Goal: Task Accomplishment & Management: Complete application form

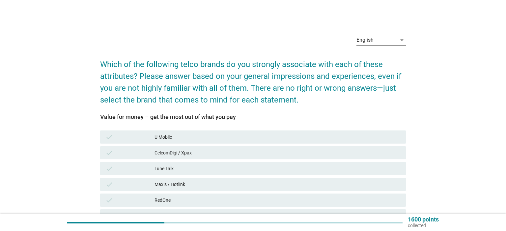
click at [195, 140] on div "U Mobile" at bounding box center [277, 137] width 246 height 8
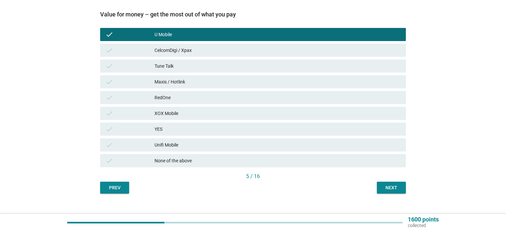
scroll to position [112, 0]
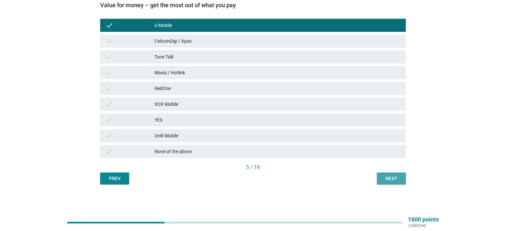
click at [393, 182] on div "Next" at bounding box center [391, 178] width 18 height 7
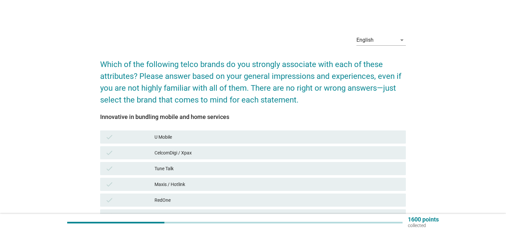
click at [184, 141] on div "U Mobile" at bounding box center [277, 137] width 246 height 8
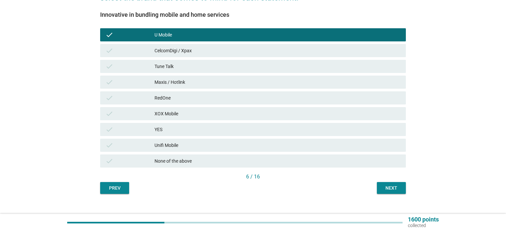
scroll to position [112, 0]
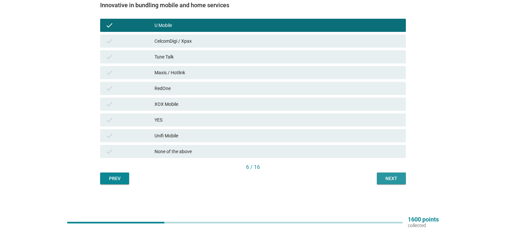
click at [388, 180] on div "Next" at bounding box center [391, 178] width 18 height 7
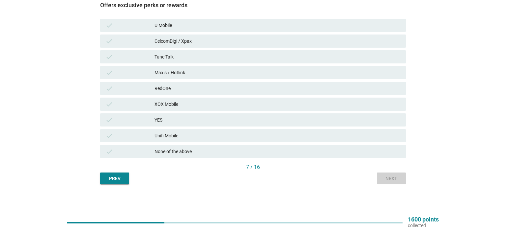
scroll to position [0, 0]
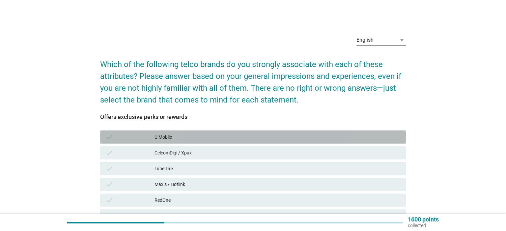
click at [181, 137] on div "U Mobile" at bounding box center [277, 137] width 246 height 8
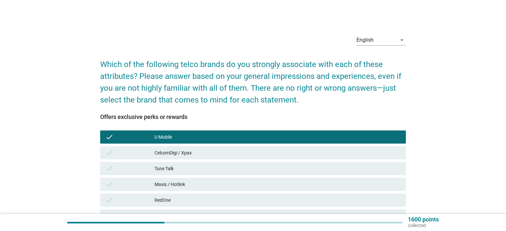
drag, startPoint x: 184, startPoint y: 184, endPoint x: 202, endPoint y: 183, distance: 17.8
click at [184, 184] on div "Maxis / Hotlink" at bounding box center [277, 185] width 246 height 8
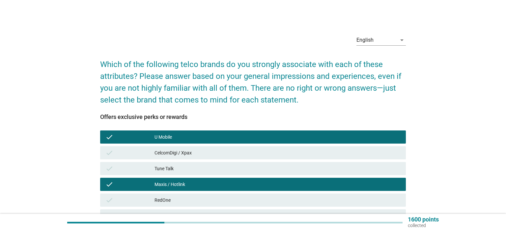
scroll to position [112, 0]
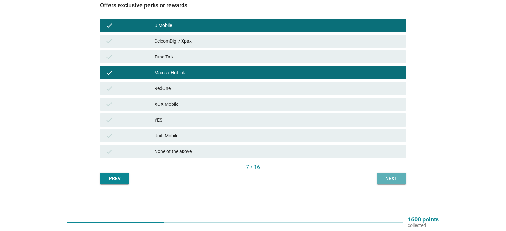
drag, startPoint x: 387, startPoint y: 178, endPoint x: 375, endPoint y: 184, distance: 13.7
click at [387, 178] on div "Next" at bounding box center [391, 178] width 18 height 7
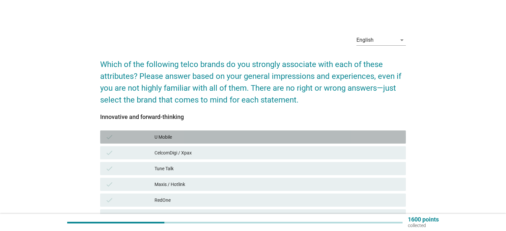
click at [170, 135] on div "U Mobile" at bounding box center [277, 137] width 246 height 8
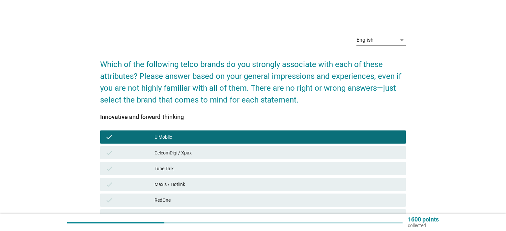
scroll to position [112, 0]
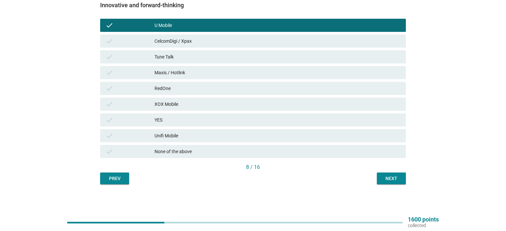
click at [391, 179] on div "Next" at bounding box center [391, 178] width 18 height 7
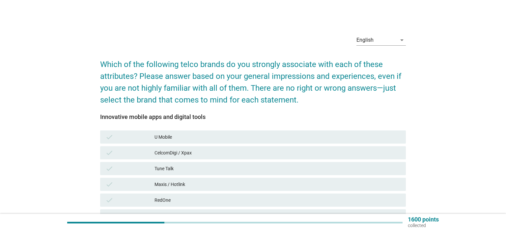
drag, startPoint x: 157, startPoint y: 136, endPoint x: 198, endPoint y: 142, distance: 40.8
click at [157, 136] on div "U Mobile" at bounding box center [277, 137] width 246 height 8
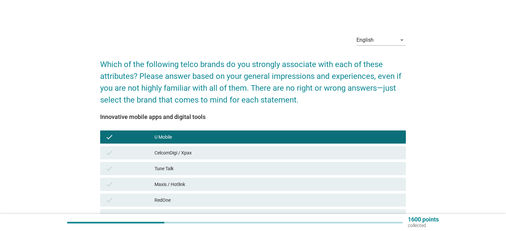
scroll to position [112, 0]
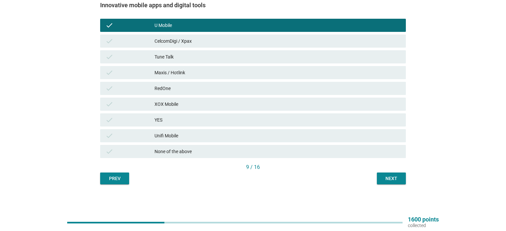
click at [398, 179] on div "Next" at bounding box center [391, 178] width 18 height 7
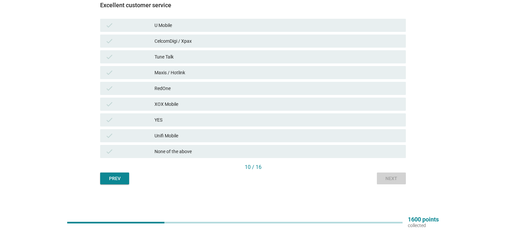
scroll to position [0, 0]
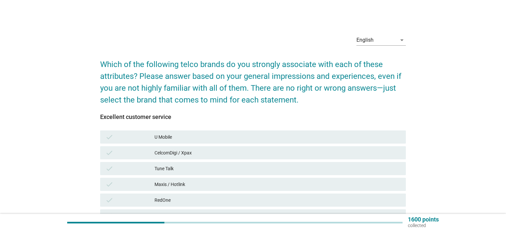
drag, startPoint x: 213, startPoint y: 139, endPoint x: 220, endPoint y: 140, distance: 6.6
click at [213, 139] on div "U Mobile" at bounding box center [277, 137] width 246 height 8
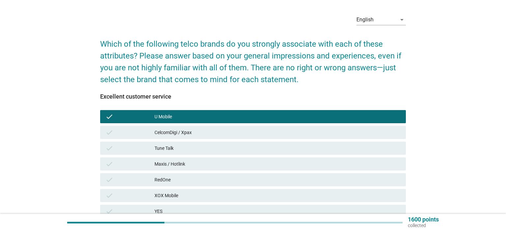
scroll to position [35, 0]
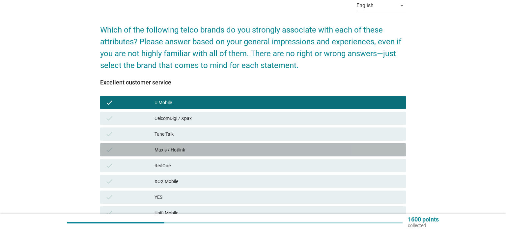
click at [192, 154] on div "check Maxis / Hotlink" at bounding box center [252, 150] width 305 height 13
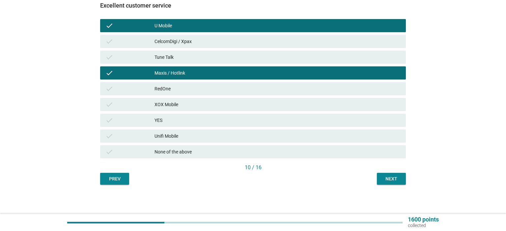
scroll to position [112, 0]
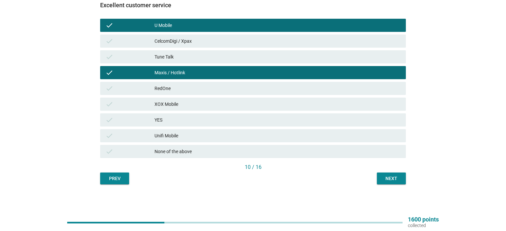
click at [388, 178] on div "Next" at bounding box center [391, 178] width 18 height 7
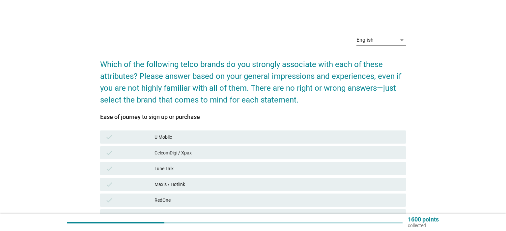
click at [206, 140] on div "U Mobile" at bounding box center [277, 137] width 246 height 8
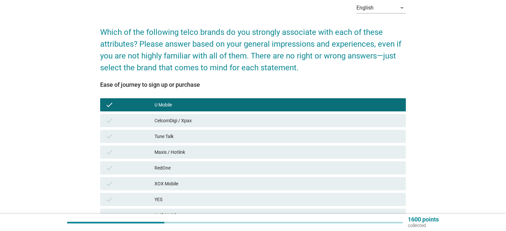
scroll to position [112, 0]
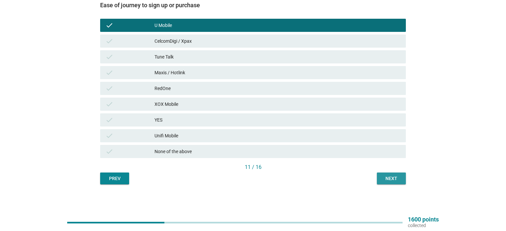
click at [391, 181] on div "Next" at bounding box center [391, 178] width 18 height 7
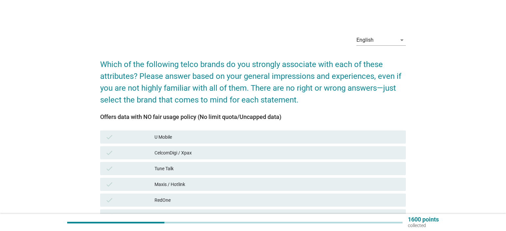
click at [232, 137] on div "U Mobile" at bounding box center [277, 137] width 246 height 8
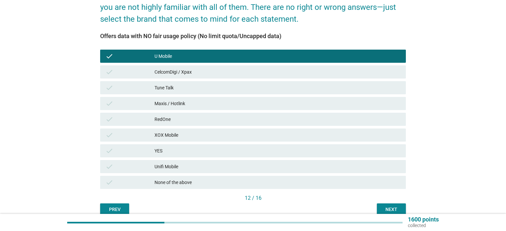
scroll to position [112, 0]
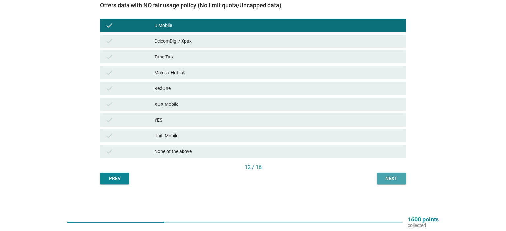
click at [386, 177] on div "Next" at bounding box center [391, 178] width 18 height 7
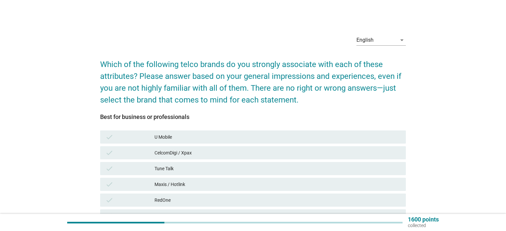
click at [196, 139] on div "U Mobile" at bounding box center [277, 137] width 246 height 8
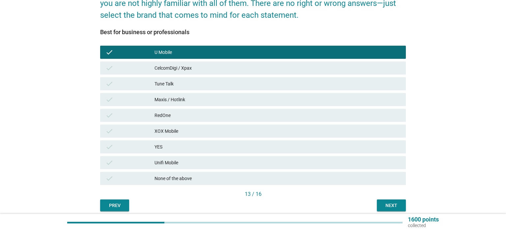
scroll to position [112, 0]
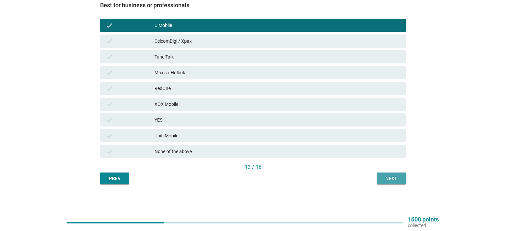
click at [399, 180] on div "Next" at bounding box center [391, 178] width 18 height 7
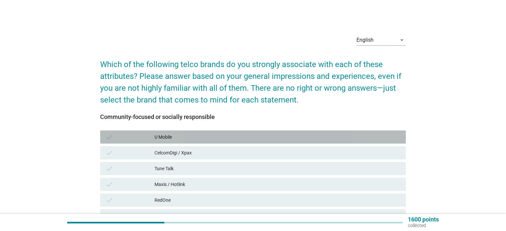
click at [196, 138] on div "U Mobile" at bounding box center [277, 137] width 246 height 8
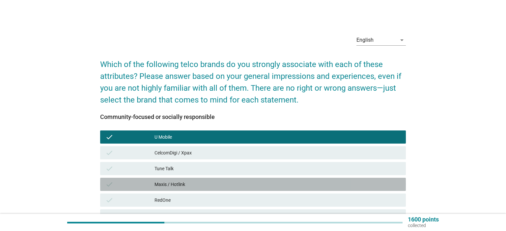
click at [181, 184] on div "Maxis / Hotlink" at bounding box center [277, 185] width 246 height 8
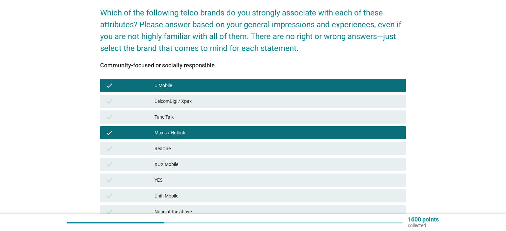
scroll to position [112, 0]
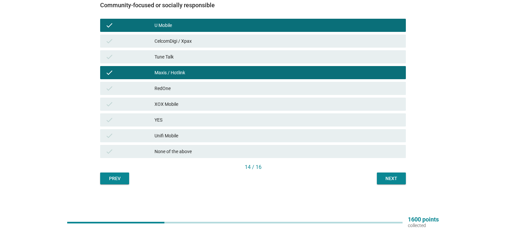
click at [389, 179] on div "Next" at bounding box center [391, 178] width 18 height 7
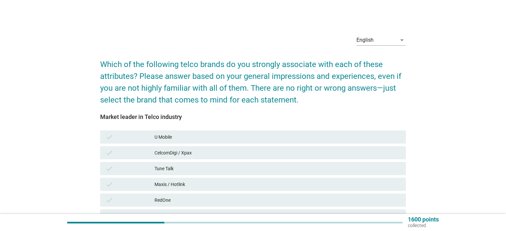
click at [192, 137] on div "U Mobile" at bounding box center [277, 137] width 246 height 8
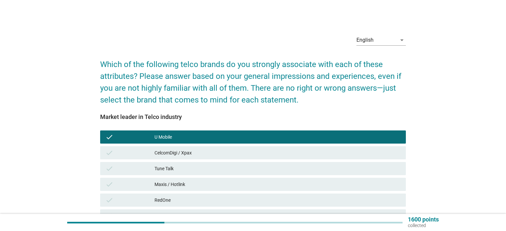
click at [182, 188] on div "Maxis / Hotlink" at bounding box center [277, 185] width 246 height 8
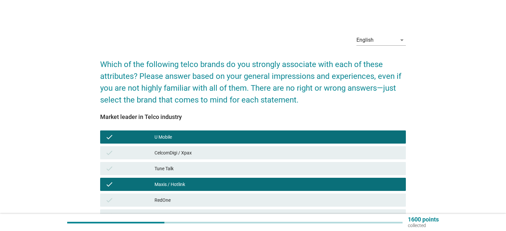
scroll to position [112, 0]
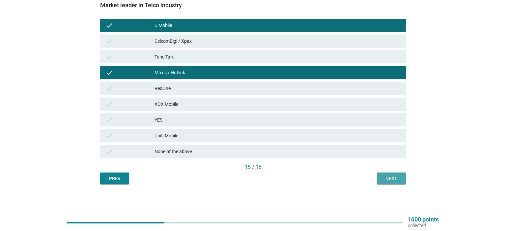
click at [397, 179] on div "Next" at bounding box center [391, 178] width 18 height 7
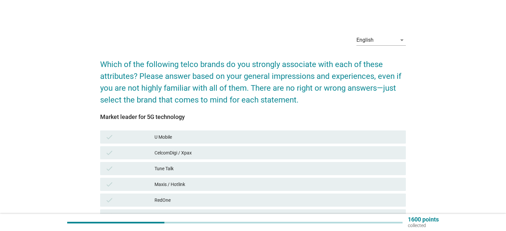
click at [212, 139] on div "U Mobile" at bounding box center [277, 137] width 246 height 8
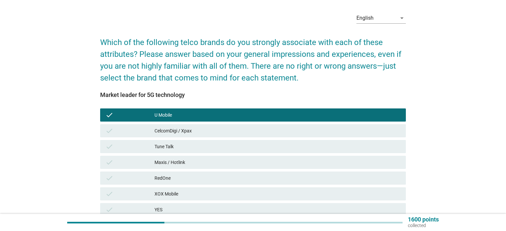
scroll to position [112, 0]
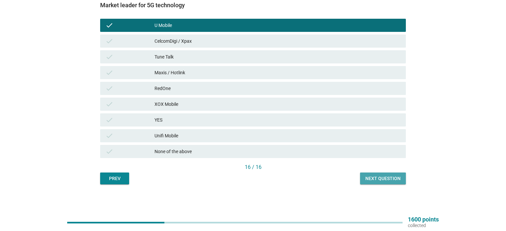
click at [382, 178] on div "Next question" at bounding box center [382, 178] width 35 height 7
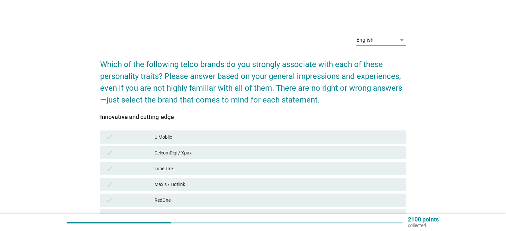
click at [203, 137] on div "U Mobile" at bounding box center [277, 137] width 246 height 8
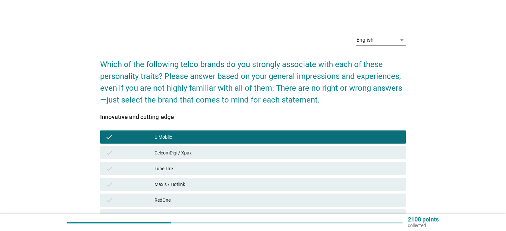
scroll to position [112, 0]
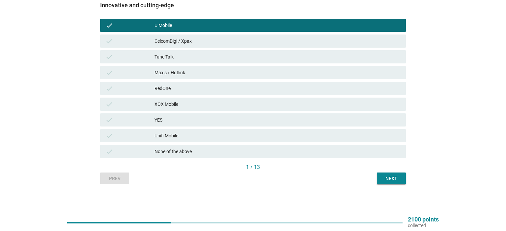
click at [391, 177] on div "Next" at bounding box center [391, 178] width 18 height 7
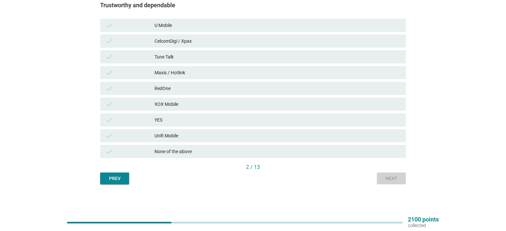
scroll to position [0, 0]
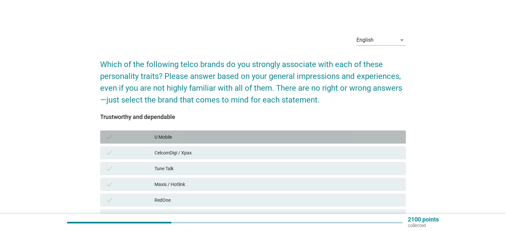
click at [197, 140] on div "U Mobile" at bounding box center [277, 137] width 246 height 8
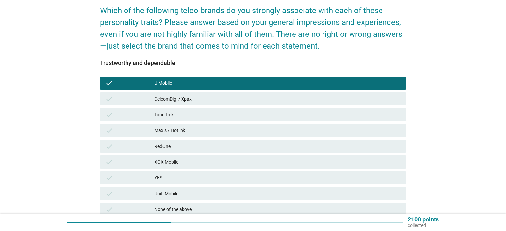
scroll to position [112, 0]
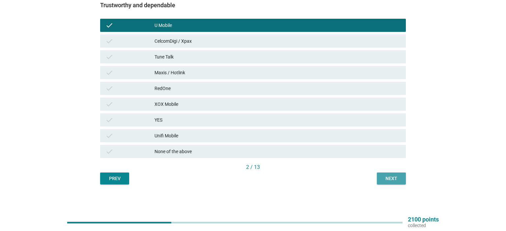
click at [398, 183] on button "Next" at bounding box center [391, 179] width 29 height 12
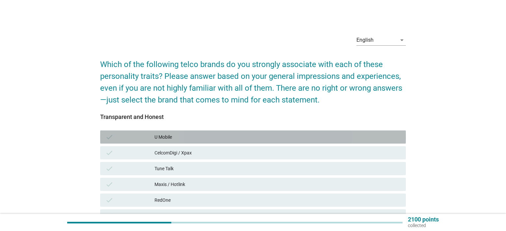
click at [190, 138] on div "U Mobile" at bounding box center [277, 137] width 246 height 8
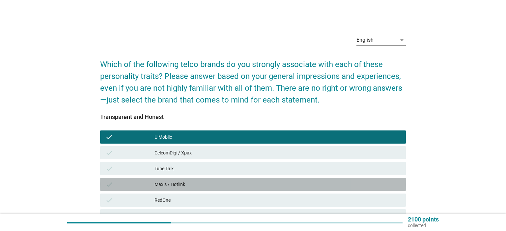
drag, startPoint x: 181, startPoint y: 185, endPoint x: 209, endPoint y: 185, distance: 28.3
click at [181, 185] on div "Maxis / Hotlink" at bounding box center [277, 185] width 246 height 8
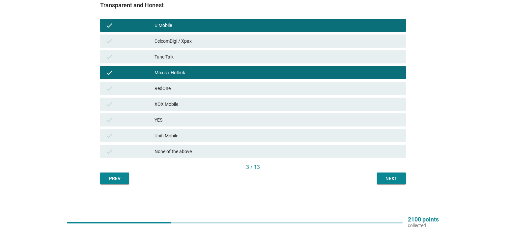
click at [392, 178] on div "Next" at bounding box center [391, 178] width 18 height 7
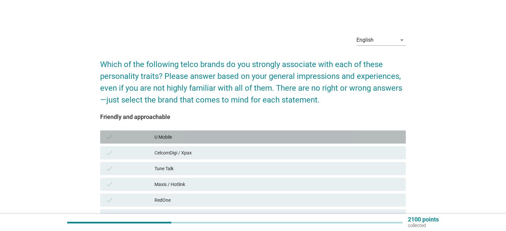
click at [209, 135] on div "U Mobile" at bounding box center [277, 137] width 246 height 8
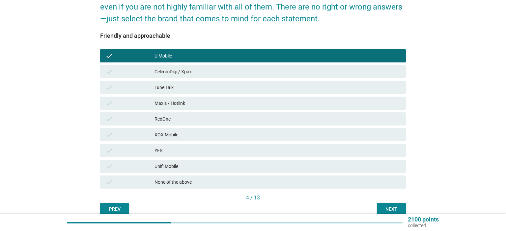
scroll to position [112, 0]
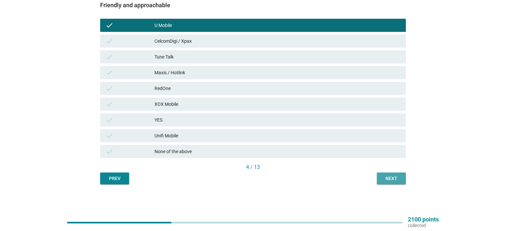
click at [392, 177] on div "Next" at bounding box center [391, 178] width 18 height 7
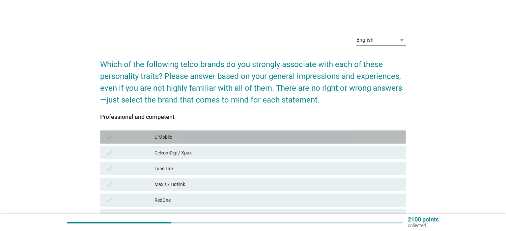
click at [183, 135] on div "U Mobile" at bounding box center [277, 137] width 246 height 8
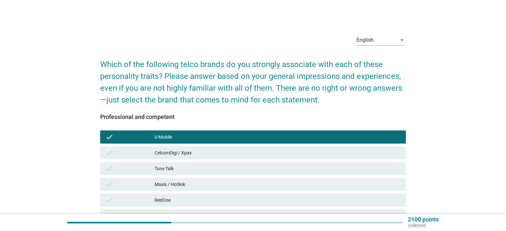
click at [189, 185] on div "Maxis / Hotlink" at bounding box center [277, 185] width 246 height 8
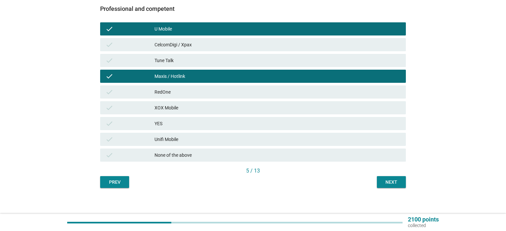
scroll to position [112, 0]
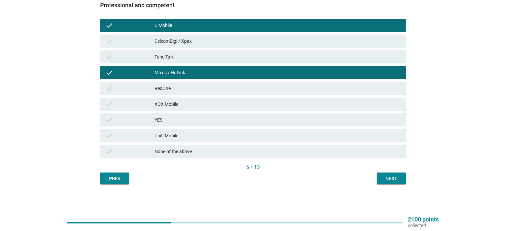
click at [394, 181] on div "Next" at bounding box center [391, 178] width 18 height 7
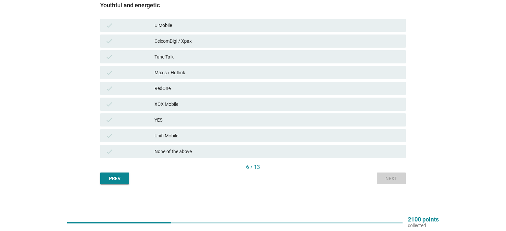
scroll to position [0, 0]
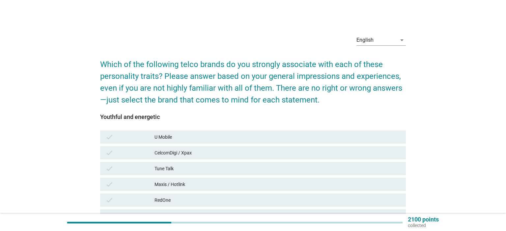
click at [189, 137] on div "U Mobile" at bounding box center [277, 137] width 246 height 8
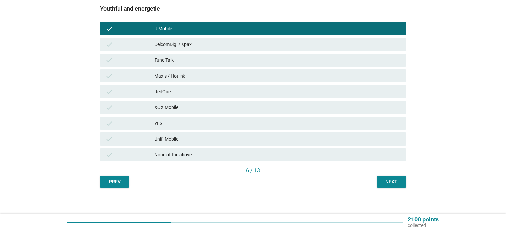
scroll to position [112, 0]
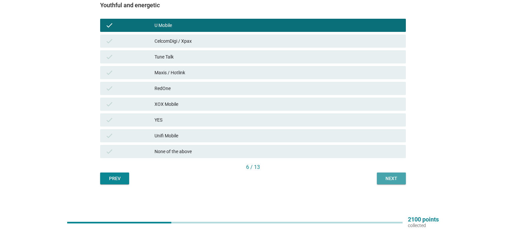
click at [385, 178] on div "Next" at bounding box center [391, 178] width 18 height 7
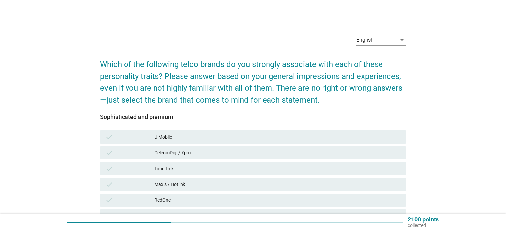
click at [191, 137] on div "U Mobile" at bounding box center [277, 137] width 246 height 8
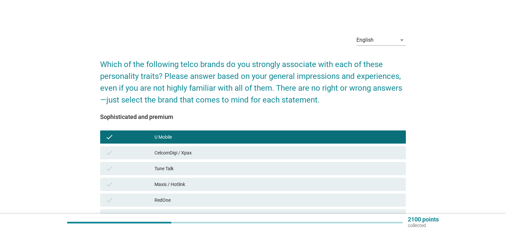
click at [190, 184] on div "Maxis / Hotlink" at bounding box center [277, 185] width 246 height 8
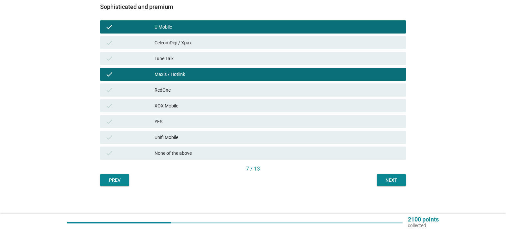
scroll to position [112, 0]
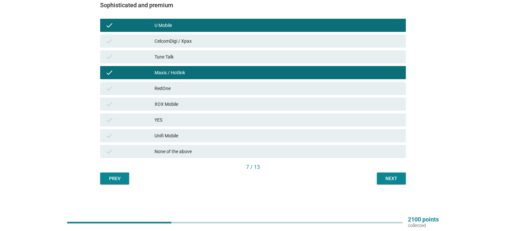
click at [388, 178] on div "Next" at bounding box center [391, 178] width 18 height 7
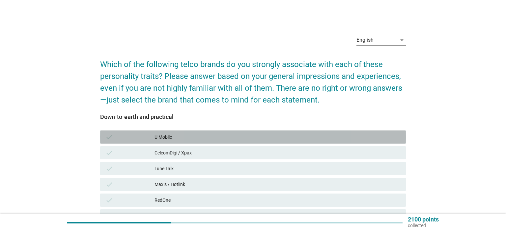
click at [184, 136] on div "U Mobile" at bounding box center [277, 137] width 246 height 8
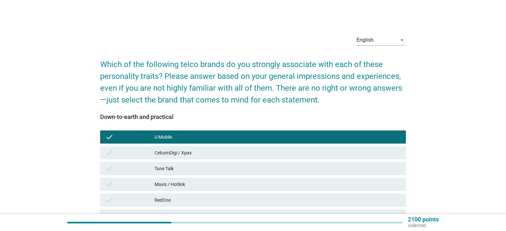
click at [194, 186] on div "Maxis / Hotlink" at bounding box center [277, 185] width 246 height 8
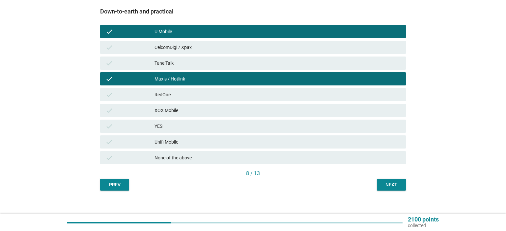
scroll to position [112, 0]
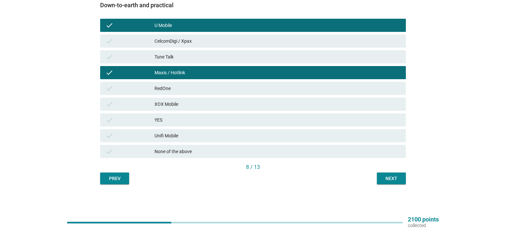
click at [388, 180] on div "Next" at bounding box center [391, 178] width 18 height 7
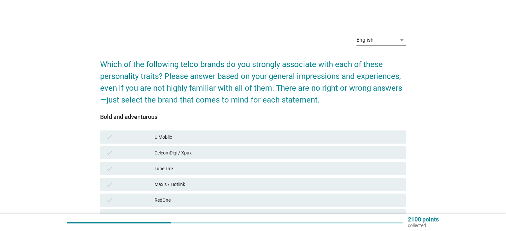
click at [185, 136] on div "U Mobile" at bounding box center [277, 137] width 246 height 8
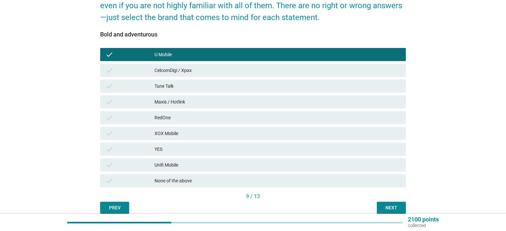
scroll to position [112, 0]
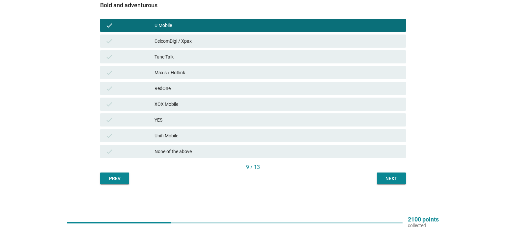
click at [391, 180] on div "Next" at bounding box center [391, 178] width 18 height 7
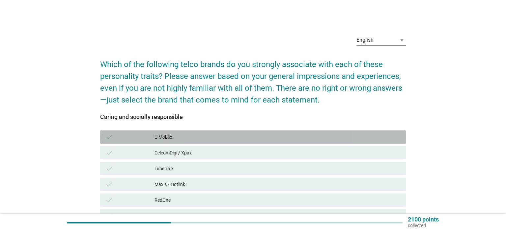
click at [195, 138] on div "U Mobile" at bounding box center [277, 137] width 246 height 8
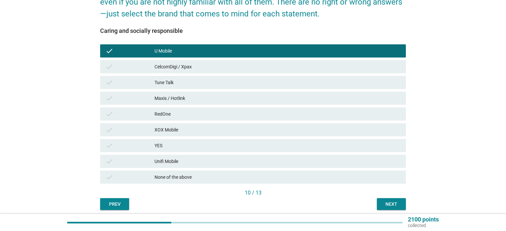
scroll to position [112, 0]
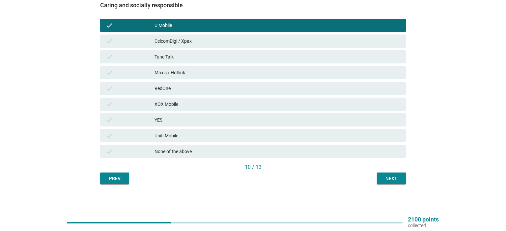
click at [392, 184] on button "Next" at bounding box center [391, 179] width 29 height 12
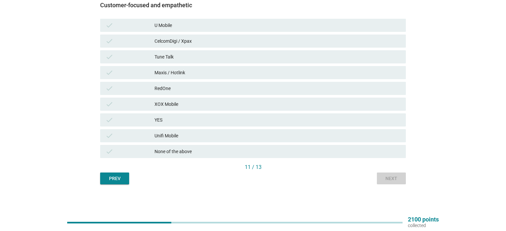
scroll to position [0, 0]
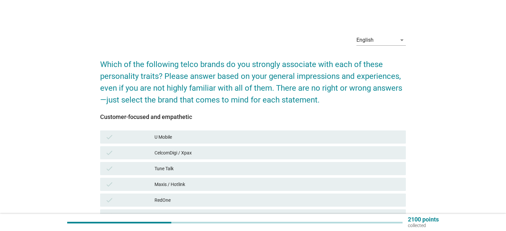
click at [201, 138] on div "U Mobile" at bounding box center [277, 137] width 246 height 8
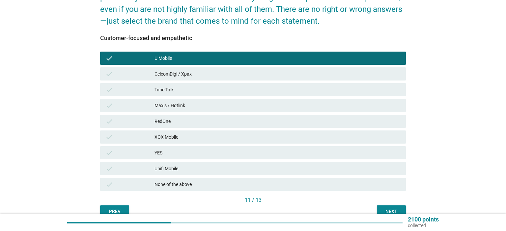
scroll to position [112, 0]
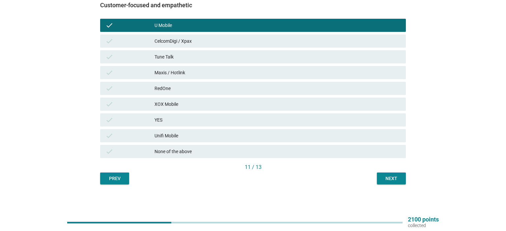
click at [395, 181] on div "Next" at bounding box center [391, 178] width 18 height 7
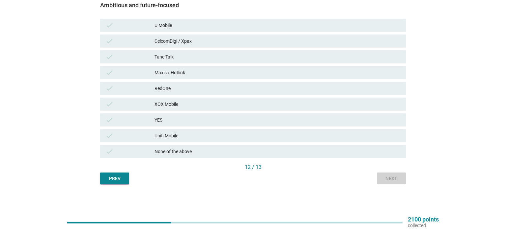
scroll to position [0, 0]
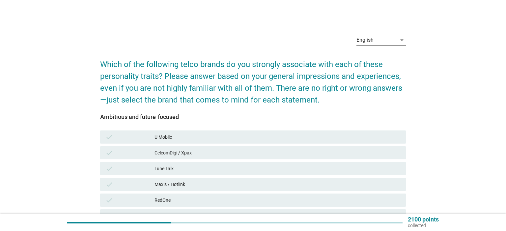
click at [210, 134] on div "U Mobile" at bounding box center [277, 137] width 246 height 8
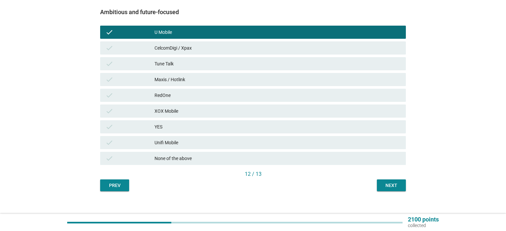
scroll to position [112, 0]
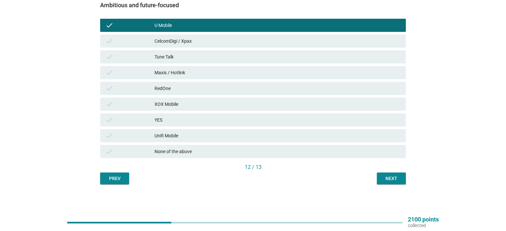
click at [392, 182] on button "Next" at bounding box center [391, 179] width 29 height 12
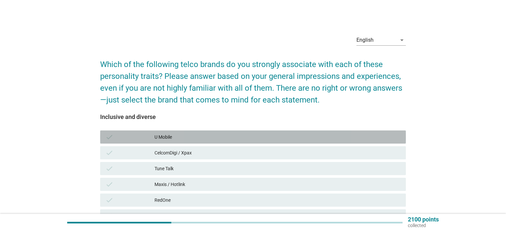
click at [210, 139] on div "U Mobile" at bounding box center [277, 137] width 246 height 8
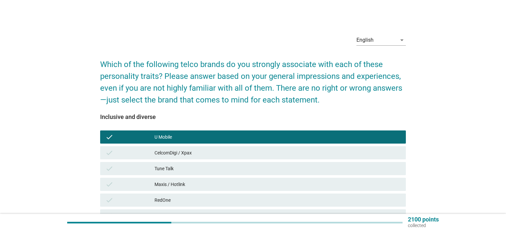
scroll to position [112, 0]
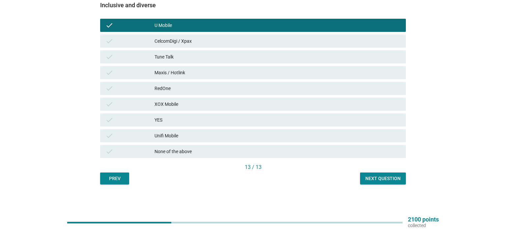
click at [380, 180] on div "Next question" at bounding box center [382, 178] width 35 height 7
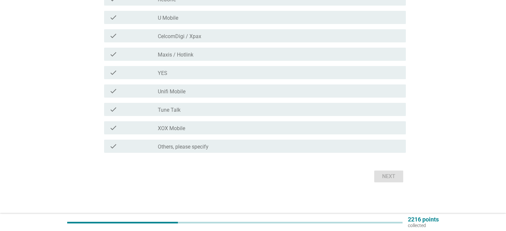
scroll to position [0, 0]
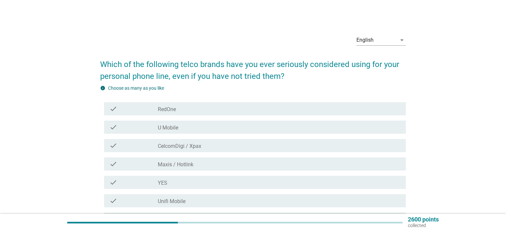
click at [183, 132] on div "check check_box_outline_blank U Mobile" at bounding box center [254, 127] width 301 height 13
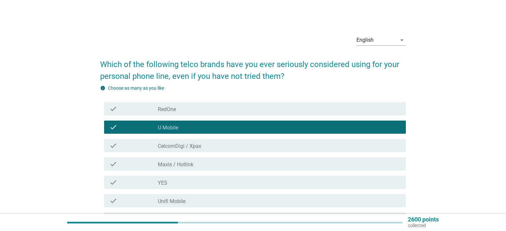
scroll to position [110, 0]
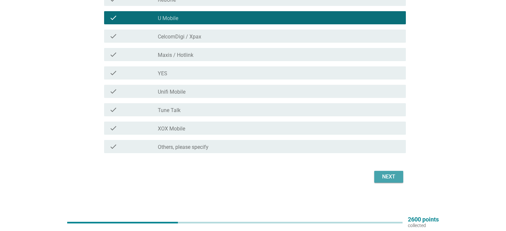
click at [397, 173] on button "Next" at bounding box center [388, 177] width 29 height 12
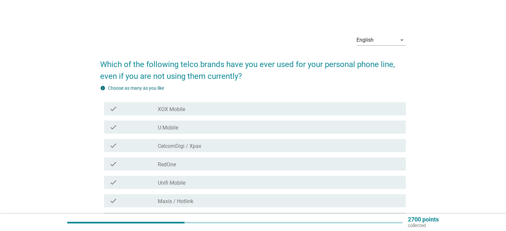
click at [189, 133] on div "check check_box_outline_blank U Mobile" at bounding box center [254, 127] width 301 height 13
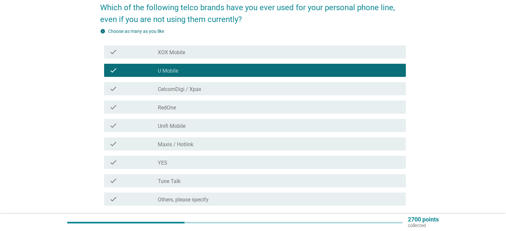
scroll to position [69, 0]
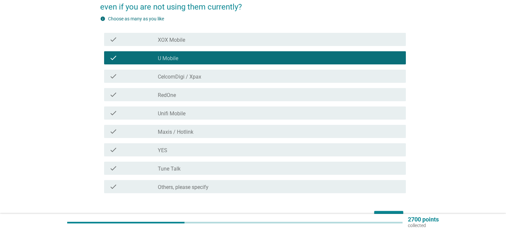
click at [387, 211] on div "Next" at bounding box center [252, 217] width 305 height 16
click at [388, 212] on button "Next" at bounding box center [388, 217] width 29 height 12
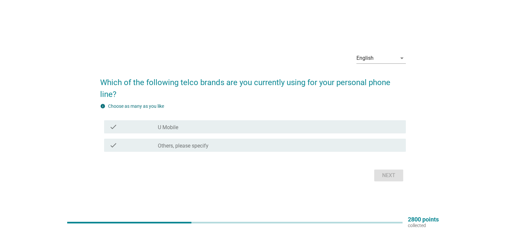
click at [216, 133] on div "check check_box U Mobile" at bounding box center [254, 126] width 301 height 13
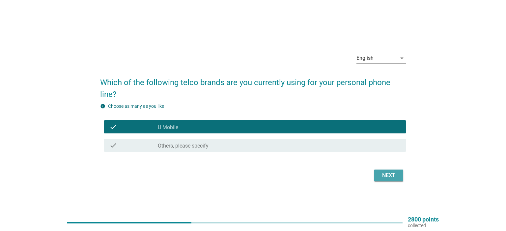
click at [394, 181] on button "Next" at bounding box center [388, 176] width 29 height 12
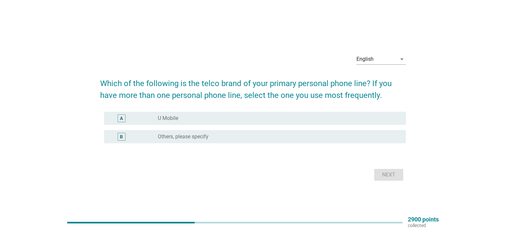
click at [241, 119] on div "radio_button_unchecked U Mobile" at bounding box center [276, 118] width 237 height 7
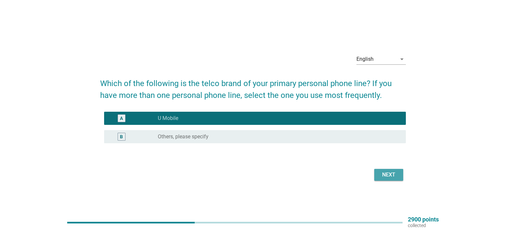
click at [394, 175] on div "Next" at bounding box center [388, 175] width 18 height 8
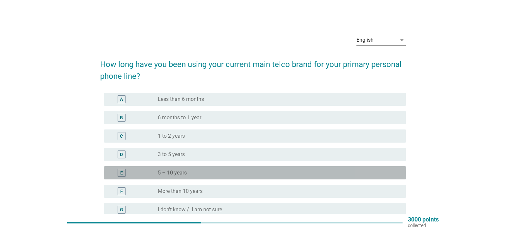
click at [190, 171] on div "radio_button_unchecked 5 – 10 years" at bounding box center [276, 173] width 237 height 7
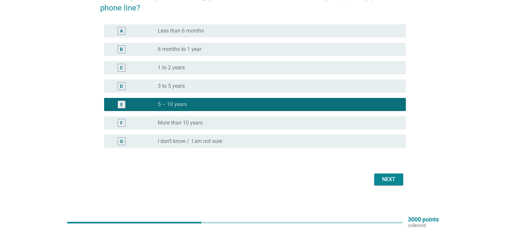
scroll to position [71, 0]
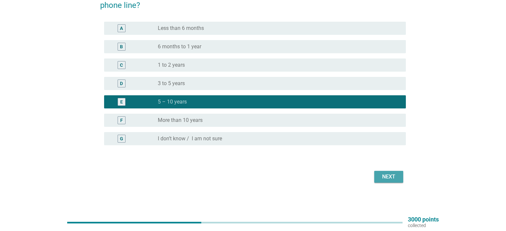
click at [387, 175] on div "Next" at bounding box center [388, 177] width 18 height 8
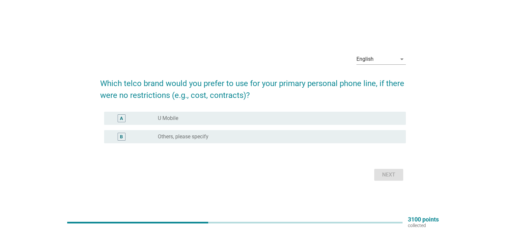
click at [218, 121] on div "radio_button_unchecked U Mobile" at bounding box center [276, 118] width 237 height 7
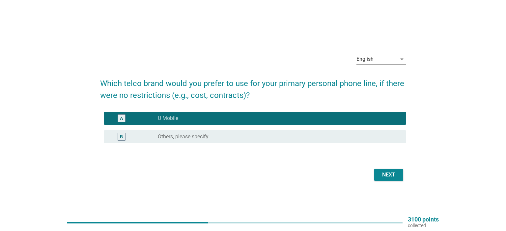
click at [394, 177] on div "Next" at bounding box center [388, 175] width 18 height 8
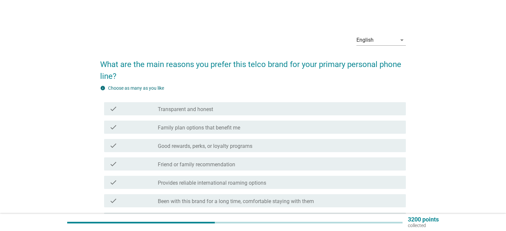
click at [211, 112] on label "Transparent and honest" at bounding box center [185, 109] width 55 height 7
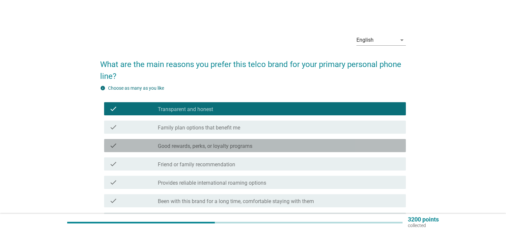
click at [222, 145] on label "Good rewards, perks, or loyalty programs" at bounding box center [205, 146] width 94 height 7
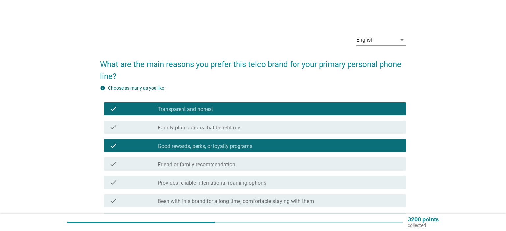
click at [218, 167] on label "Friend or family recommendation" at bounding box center [196, 165] width 77 height 7
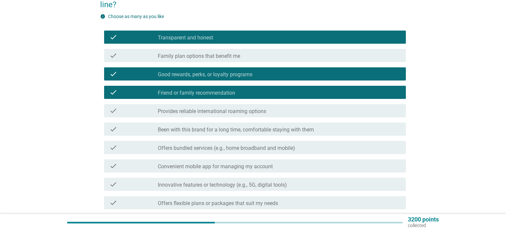
scroll to position [139, 0]
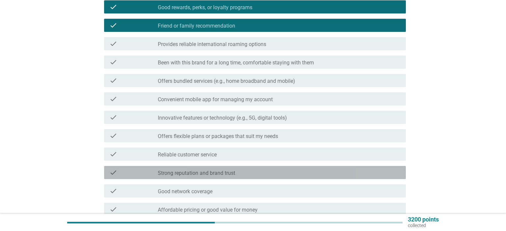
click at [208, 172] on label "Strong reputation and brand trust" at bounding box center [196, 173] width 77 height 7
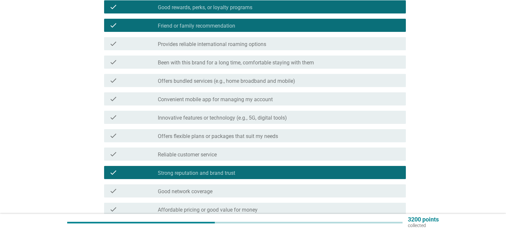
scroll to position [275, 0]
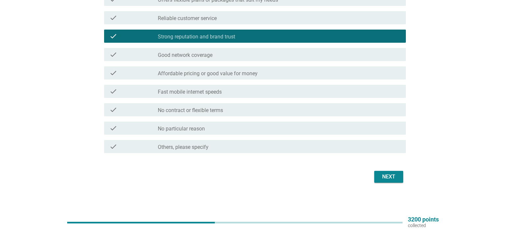
click at [387, 178] on div "Next" at bounding box center [388, 177] width 18 height 8
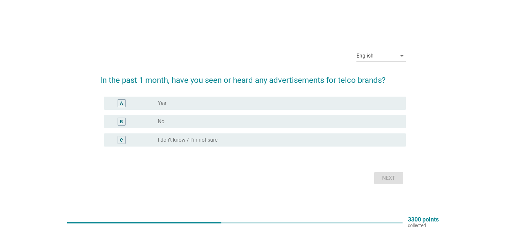
click at [220, 106] on div "radio_button_unchecked Yes" at bounding box center [276, 103] width 237 height 7
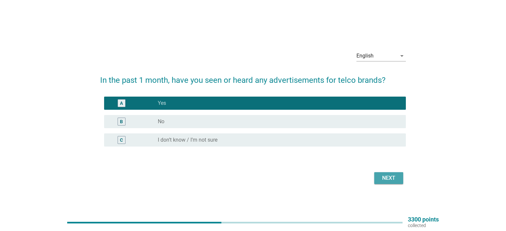
click at [389, 180] on div "Next" at bounding box center [388, 178] width 18 height 8
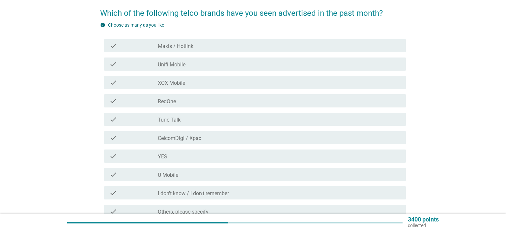
scroll to position [69, 0]
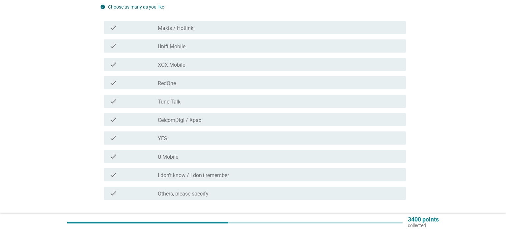
click at [191, 155] on div "check_box_outline_blank U Mobile" at bounding box center [279, 157] width 243 height 8
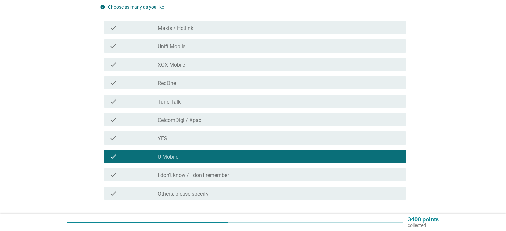
click at [196, 27] on div "check_box_outline_blank Maxis / Hotlink" at bounding box center [279, 28] width 243 height 8
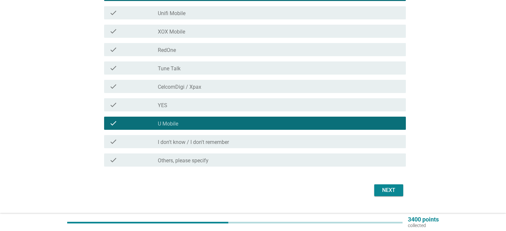
scroll to position [116, 0]
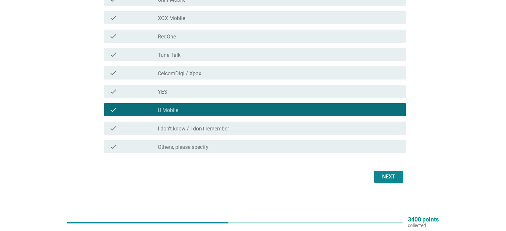
click at [384, 177] on div "Next" at bounding box center [388, 177] width 18 height 8
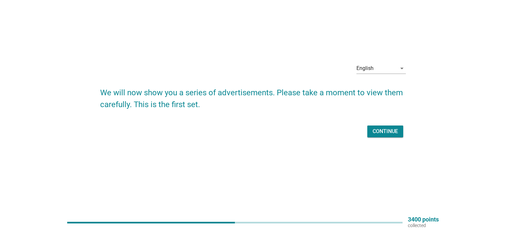
scroll to position [0, 0]
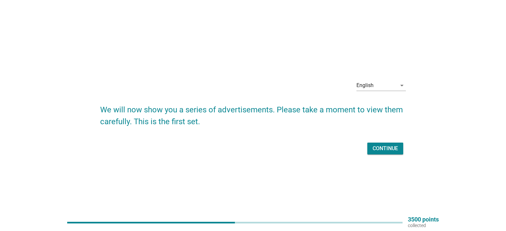
click at [381, 151] on div "Continue" at bounding box center [384, 149] width 25 height 8
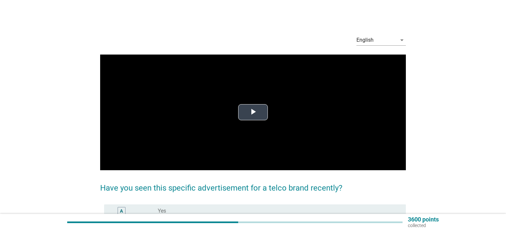
click at [253, 113] on span "Video Player" at bounding box center [253, 113] width 0 height 0
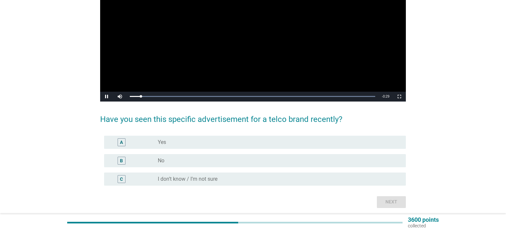
scroll to position [69, 0]
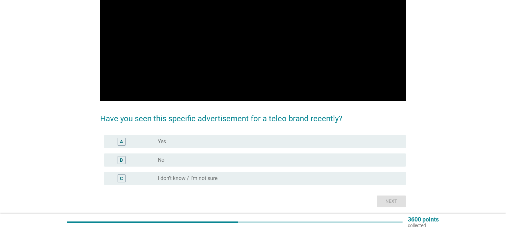
click at [208, 160] on div "radio_button_unchecked No" at bounding box center [276, 160] width 237 height 7
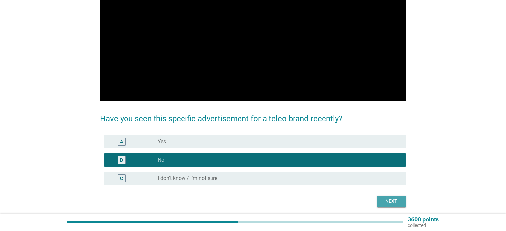
click at [393, 202] on div "Next" at bounding box center [391, 201] width 18 height 7
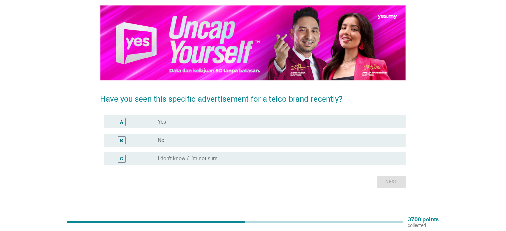
scroll to position [53, 0]
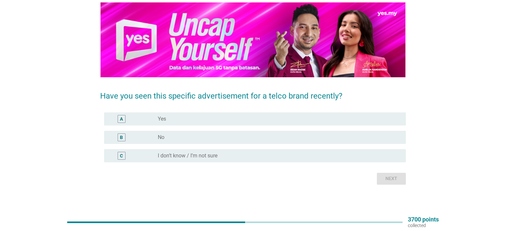
click at [247, 135] on div "radio_button_unchecked No" at bounding box center [276, 137] width 237 height 7
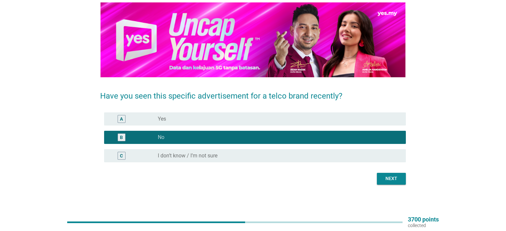
click at [389, 180] on div "Next" at bounding box center [391, 178] width 18 height 7
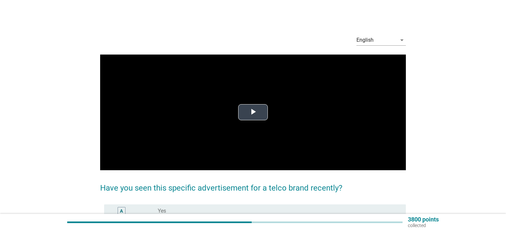
click at [253, 113] on span "Video Player" at bounding box center [253, 113] width 0 height 0
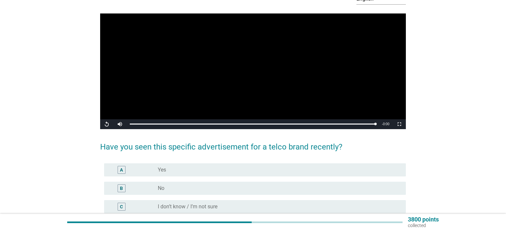
scroll to position [92, 0]
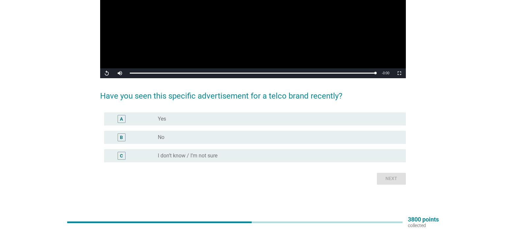
click at [191, 140] on div "radio_button_unchecked No" at bounding box center [276, 137] width 237 height 7
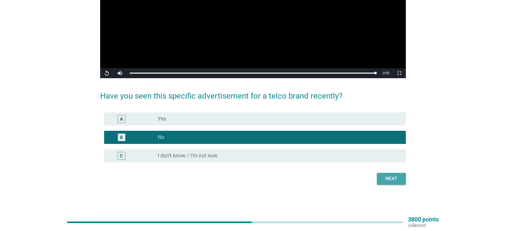
click at [395, 178] on div "Next" at bounding box center [391, 178] width 18 height 7
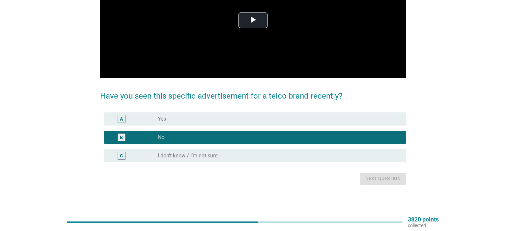
scroll to position [0, 0]
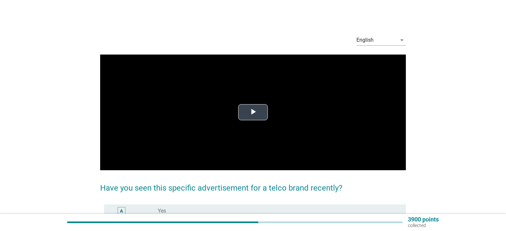
click at [253, 113] on span "Video Player" at bounding box center [253, 113] width 0 height 0
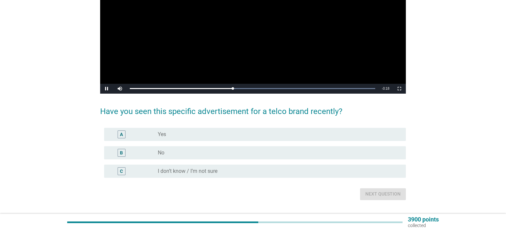
scroll to position [92, 0]
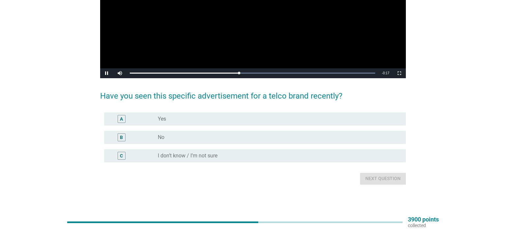
drag, startPoint x: 249, startPoint y: 135, endPoint x: 264, endPoint y: 138, distance: 15.2
click at [250, 135] on div "radio_button_unchecked No" at bounding box center [276, 137] width 237 height 7
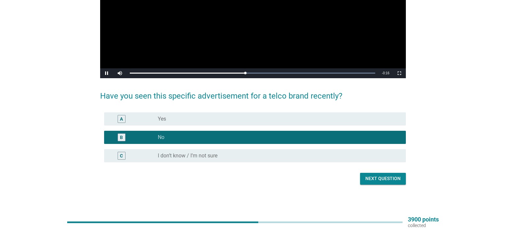
click at [380, 180] on div "Next question" at bounding box center [382, 178] width 35 height 7
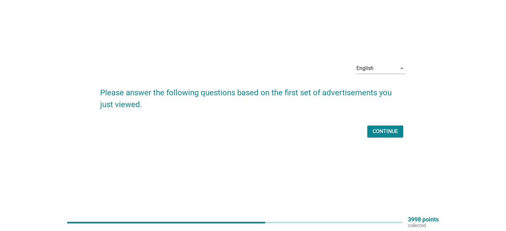
scroll to position [0, 0]
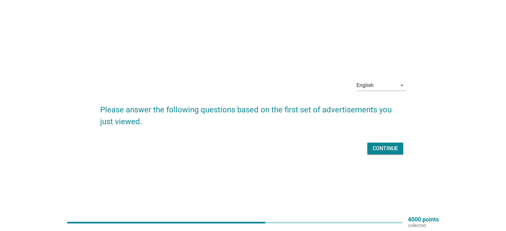
click at [385, 148] on div "Continue" at bounding box center [384, 149] width 25 height 8
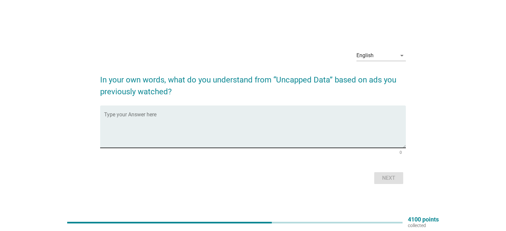
click at [258, 125] on textarea "Type your Answer here" at bounding box center [254, 131] width 301 height 35
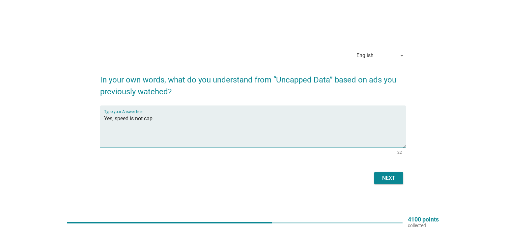
type textarea "Yes, speed is not cap"
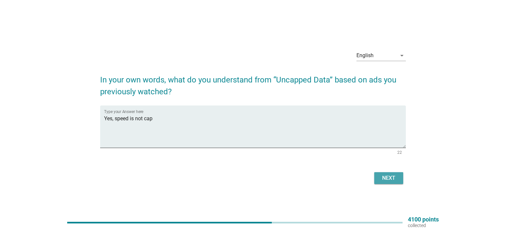
click at [398, 178] on button "Next" at bounding box center [388, 178] width 29 height 12
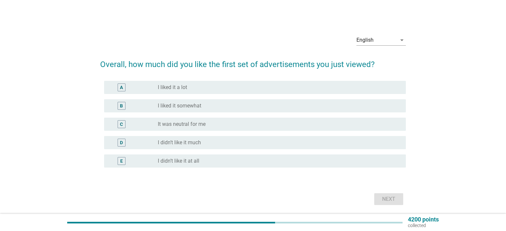
click at [195, 124] on label "It was neutral for me" at bounding box center [182, 124] width 48 height 7
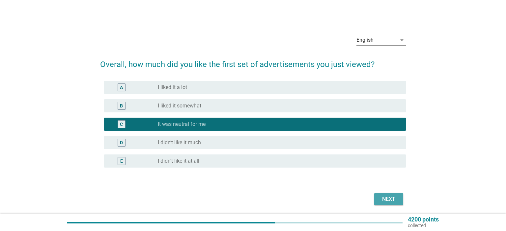
click at [382, 197] on div "Next" at bounding box center [388, 200] width 18 height 8
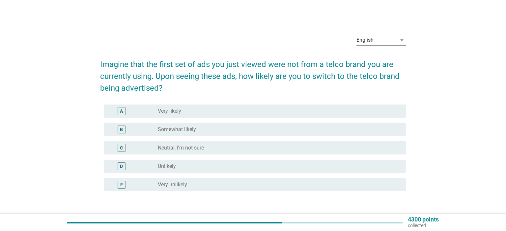
click at [194, 148] on label "Neutral, I’m not sure" at bounding box center [181, 148] width 46 height 7
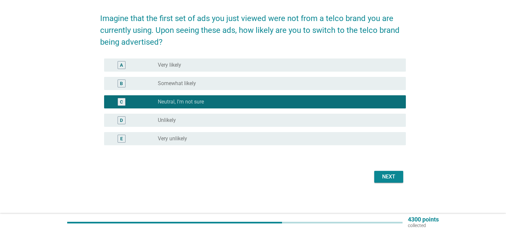
scroll to position [46, 0]
click at [398, 180] on button "Next" at bounding box center [388, 177] width 29 height 12
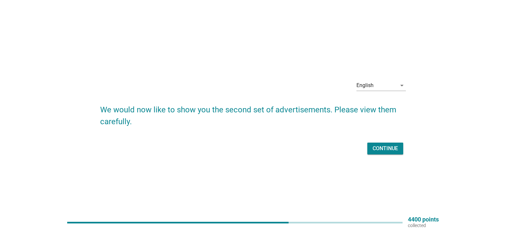
click at [377, 153] on button "Continue" at bounding box center [385, 149] width 36 height 12
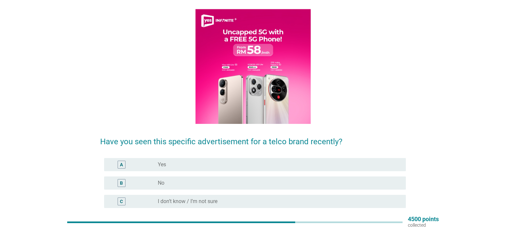
scroll to position [92, 0]
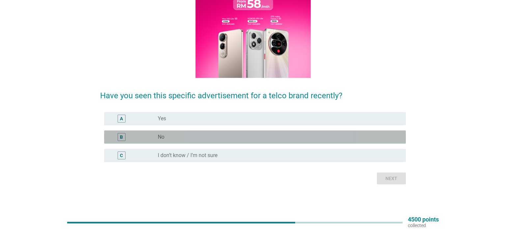
click at [201, 137] on div "radio_button_unchecked No" at bounding box center [276, 137] width 237 height 7
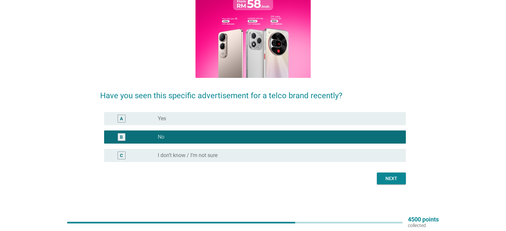
click at [389, 181] on div "Next" at bounding box center [391, 178] width 18 height 7
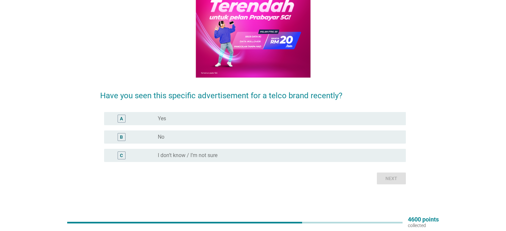
click at [227, 138] on div "radio_button_unchecked No" at bounding box center [276, 137] width 237 height 7
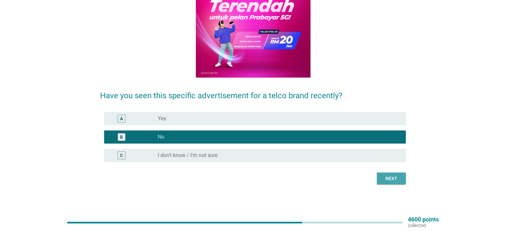
click at [388, 183] on button "Next" at bounding box center [391, 179] width 29 height 12
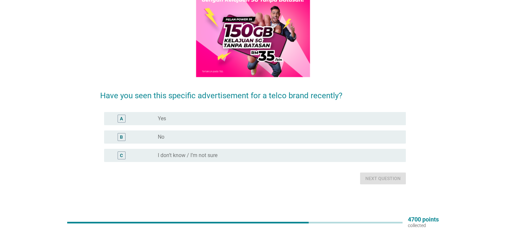
click at [234, 137] on div "radio_button_unchecked No" at bounding box center [276, 137] width 237 height 7
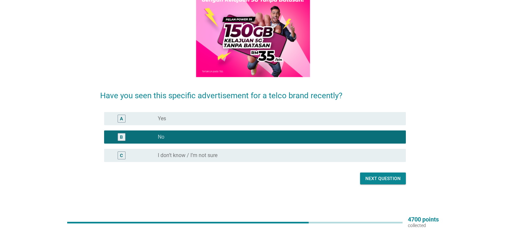
click at [367, 179] on div "Next question" at bounding box center [382, 178] width 35 height 7
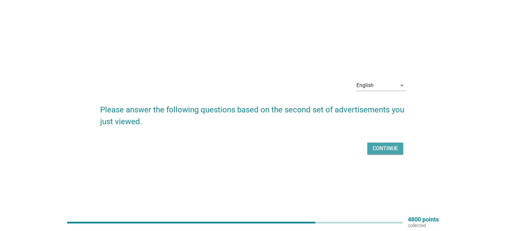
click at [385, 152] on div "Continue" at bounding box center [384, 149] width 25 height 8
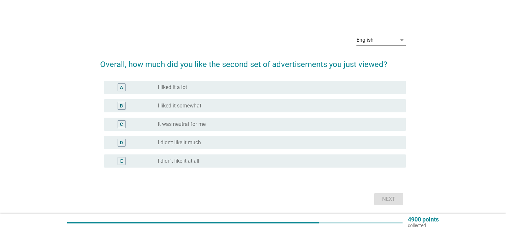
click at [207, 140] on div "radio_button_unchecked I didn’t like it much" at bounding box center [276, 143] width 237 height 7
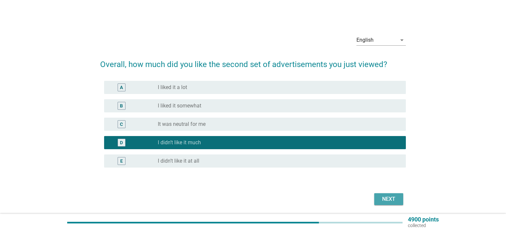
click at [387, 200] on div "Next" at bounding box center [388, 200] width 18 height 8
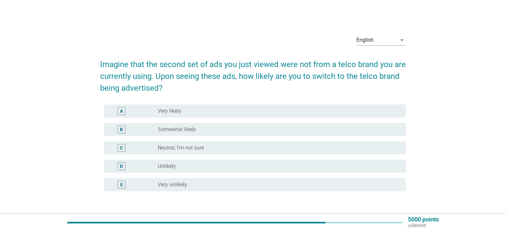
click at [204, 166] on div "radio_button_unchecked Unlikely" at bounding box center [276, 166] width 237 height 7
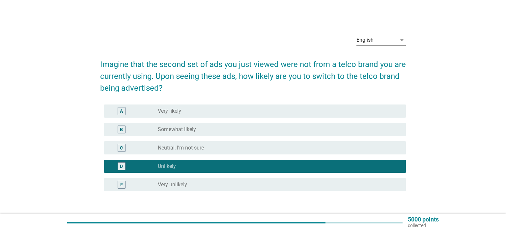
scroll to position [46, 0]
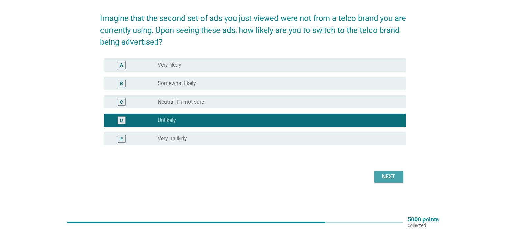
click at [388, 175] on div "Next" at bounding box center [388, 177] width 18 height 8
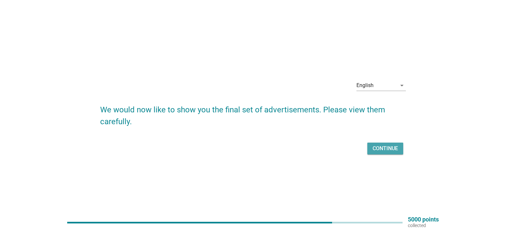
click at [384, 150] on div "Continue" at bounding box center [384, 149] width 25 height 8
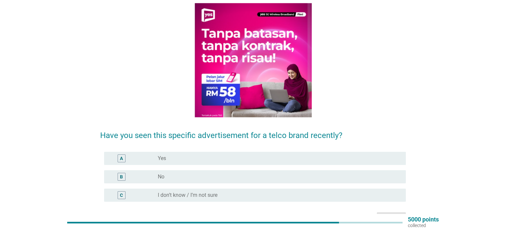
scroll to position [92, 0]
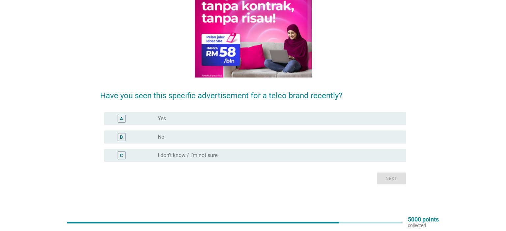
click at [230, 139] on div "radio_button_unchecked No" at bounding box center [276, 137] width 237 height 7
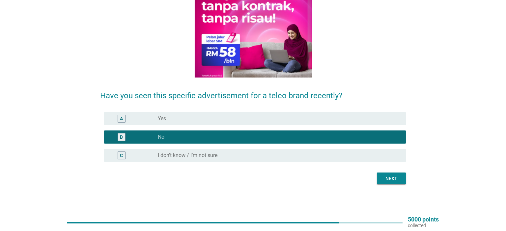
click at [396, 178] on div "Next" at bounding box center [391, 178] width 18 height 7
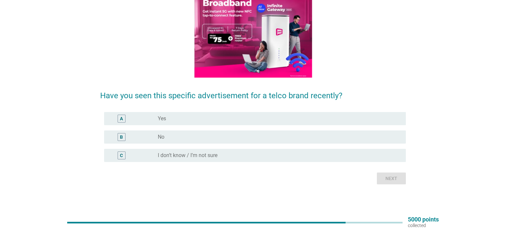
click at [212, 139] on div "radio_button_unchecked No" at bounding box center [276, 137] width 237 height 7
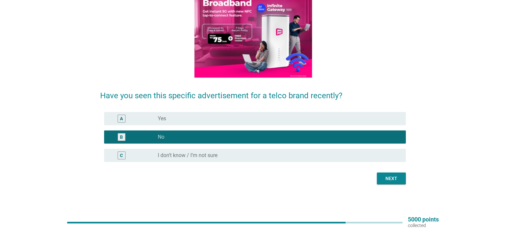
click at [394, 179] on div "Next" at bounding box center [391, 178] width 18 height 7
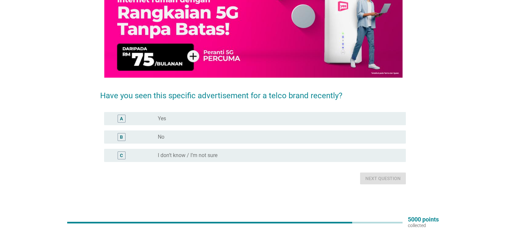
click at [222, 133] on div "B radio_button_unchecked No" at bounding box center [254, 137] width 301 height 13
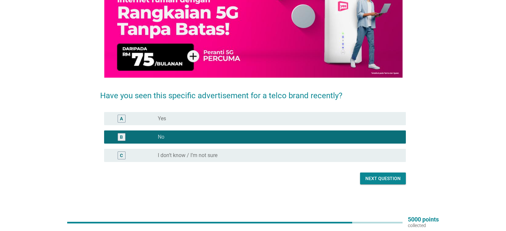
click at [388, 180] on div "Next question" at bounding box center [382, 178] width 35 height 7
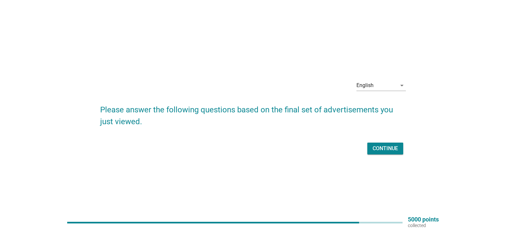
click at [381, 147] on div "Continue" at bounding box center [384, 149] width 25 height 8
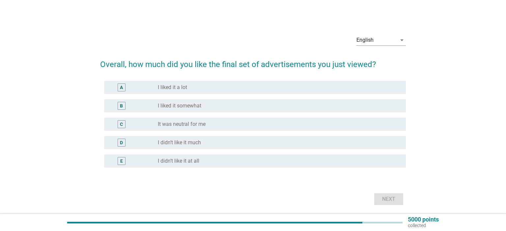
click at [222, 140] on div "radio_button_unchecked I didn’t like it much" at bounding box center [276, 143] width 237 height 7
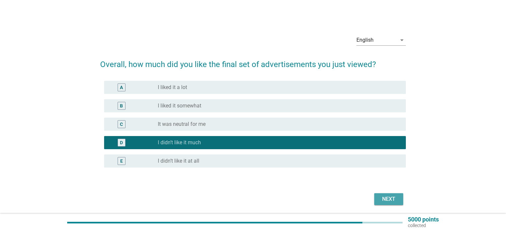
click at [394, 202] on div "Next" at bounding box center [388, 200] width 18 height 8
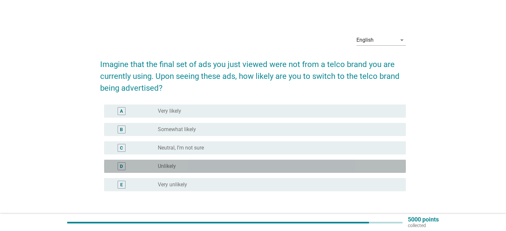
click at [232, 165] on div "radio_button_unchecked Unlikely" at bounding box center [276, 166] width 237 height 7
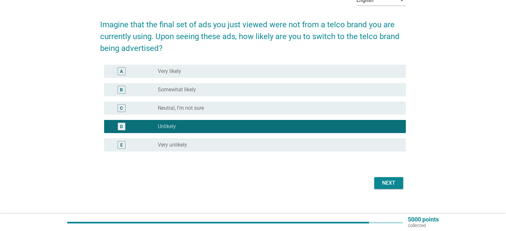
scroll to position [46, 0]
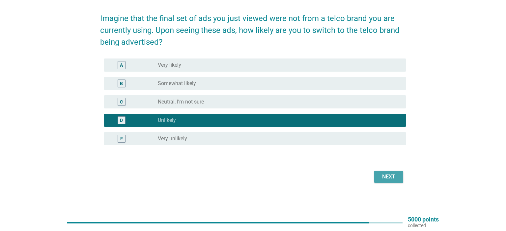
click at [400, 176] on button "Next" at bounding box center [388, 177] width 29 height 12
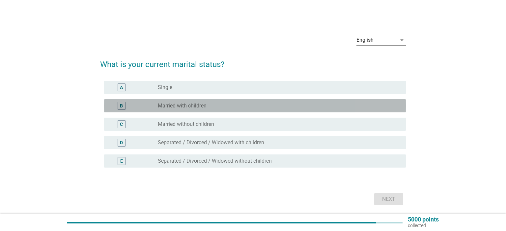
click at [186, 105] on label "Married with children" at bounding box center [182, 106] width 49 height 7
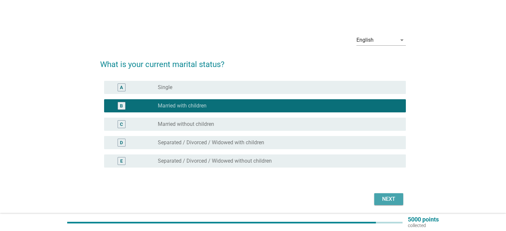
click at [392, 199] on div "Next" at bounding box center [388, 200] width 18 height 8
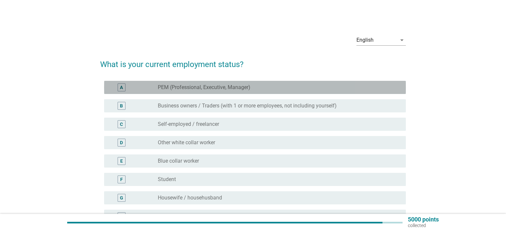
drag, startPoint x: 228, startPoint y: 85, endPoint x: 259, endPoint y: 102, distance: 35.2
click at [228, 85] on label "PEM (Professional, Executive, Manager)" at bounding box center [204, 87] width 92 height 7
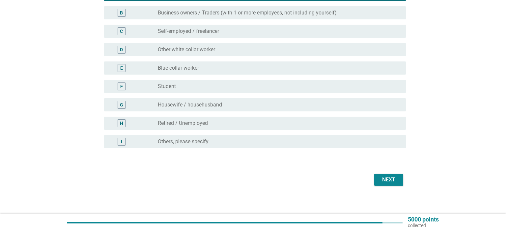
scroll to position [96, 0]
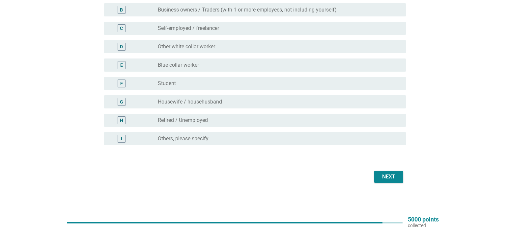
click at [388, 178] on div "Next" at bounding box center [388, 177] width 18 height 8
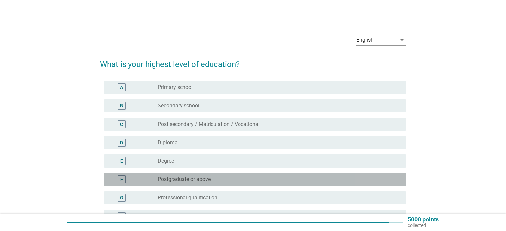
click at [182, 180] on label "Postgraduate or above" at bounding box center [184, 179] width 53 height 7
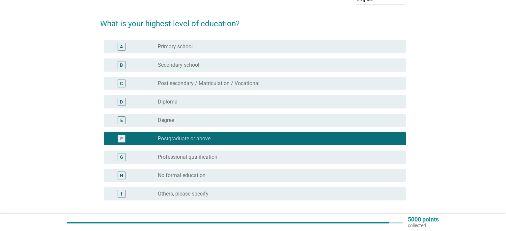
scroll to position [96, 0]
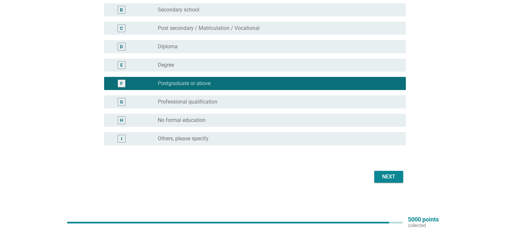
click at [387, 177] on div "Next" at bounding box center [388, 177] width 18 height 8
